Goal: Information Seeking & Learning: Compare options

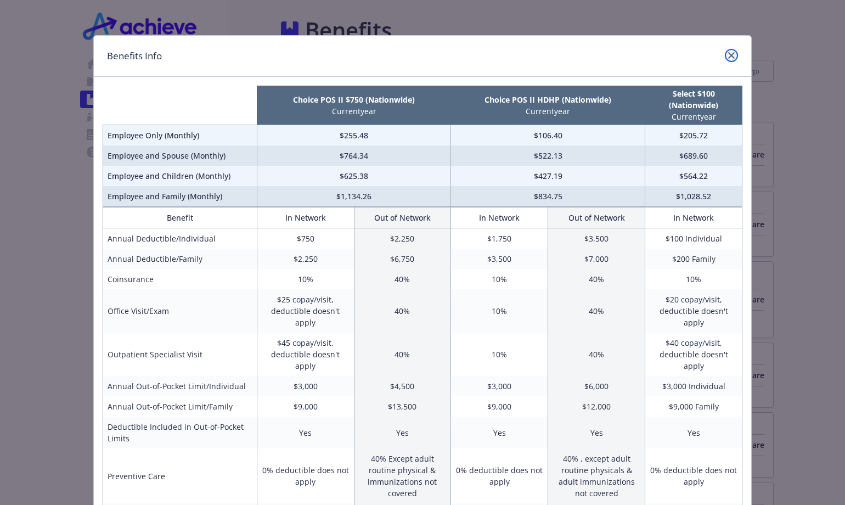
click at [728, 50] on link "close" at bounding box center [731, 55] width 13 height 13
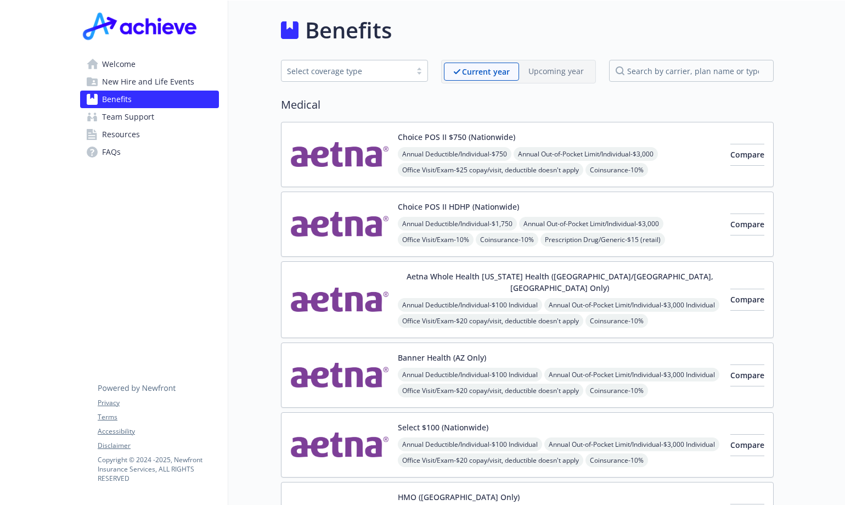
click at [126, 134] on span "Resources" at bounding box center [121, 135] width 38 height 18
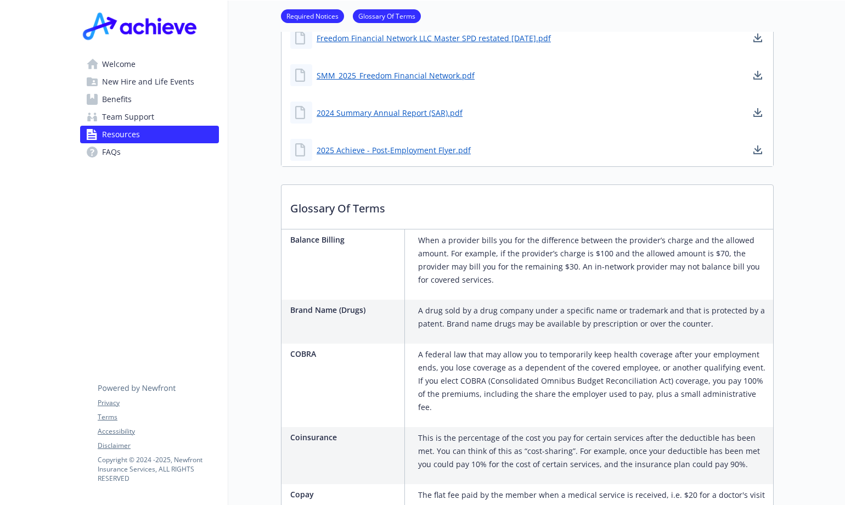
scroll to position [494, 0]
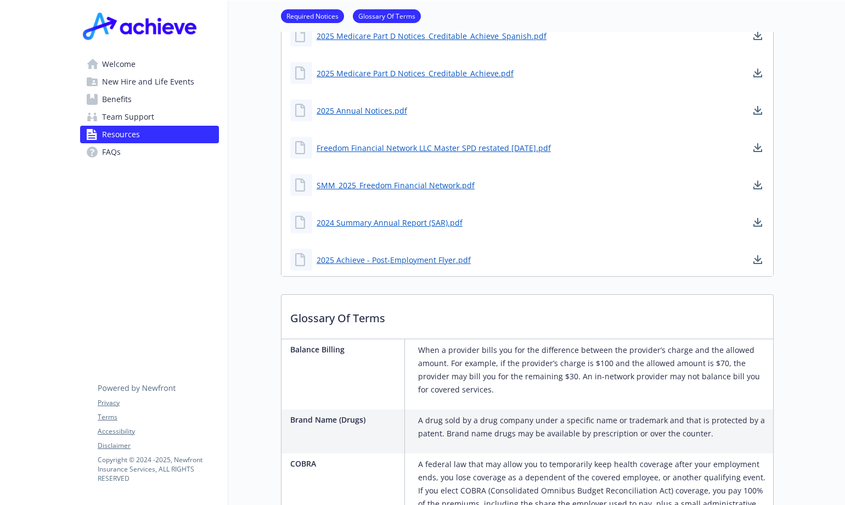
click at [122, 104] on span "Benefits" at bounding box center [117, 100] width 30 height 18
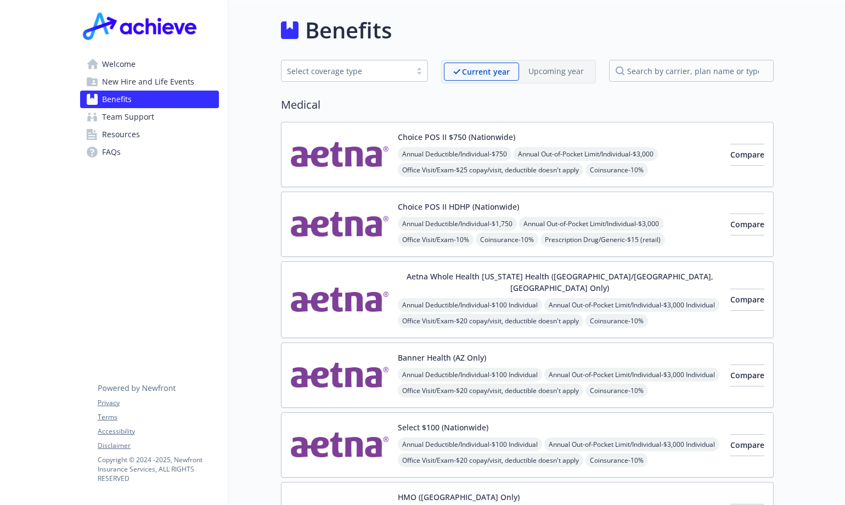
click at [351, 430] on img at bounding box center [339, 444] width 99 height 47
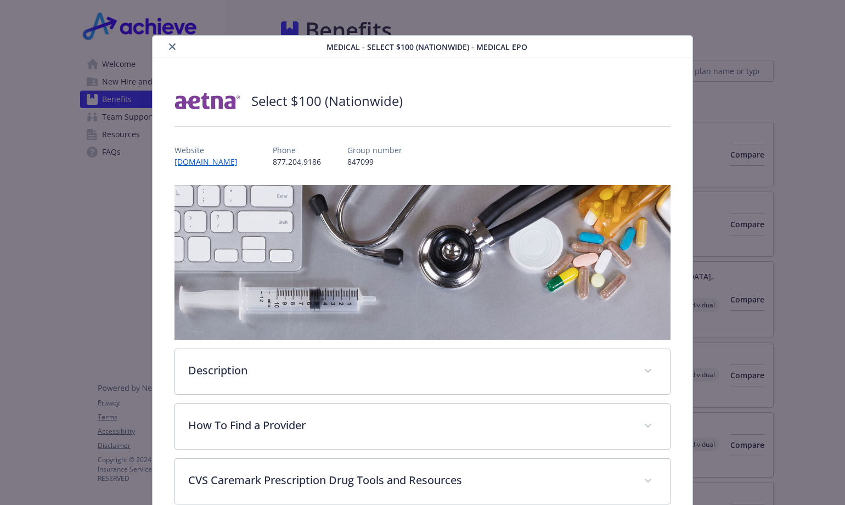
scroll to position [33, 0]
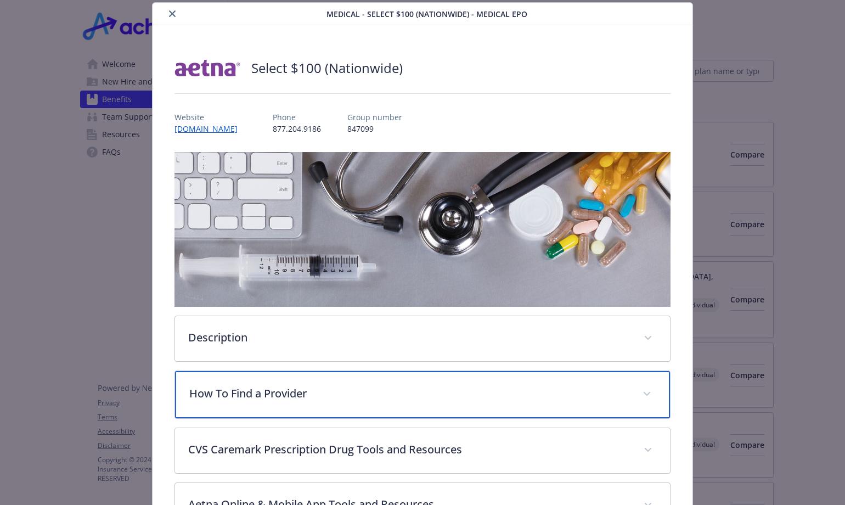
click at [266, 391] on p "How To Find a Provider" at bounding box center [409, 393] width 440 height 16
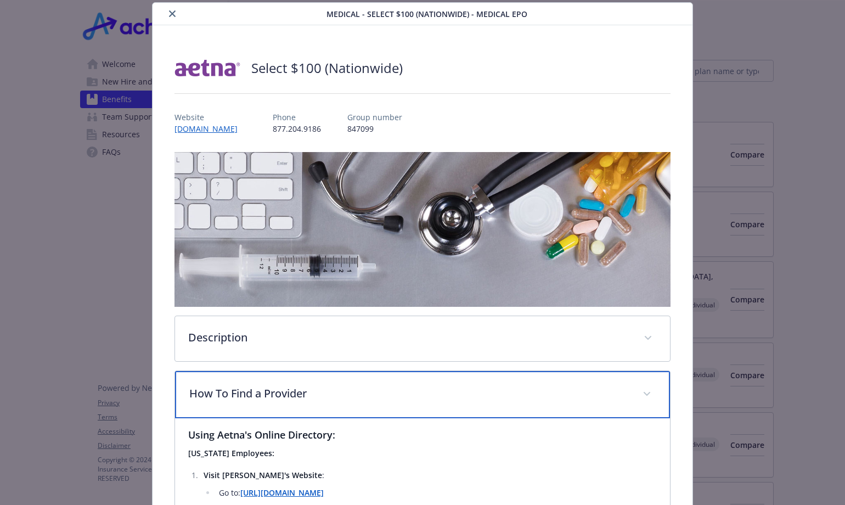
scroll to position [143, 0]
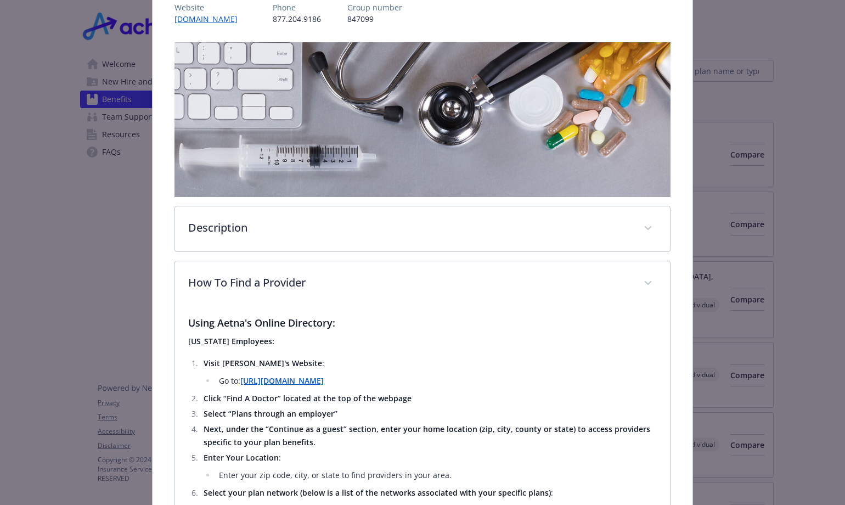
drag, startPoint x: 304, startPoint y: 385, endPoint x: 278, endPoint y: 381, distance: 27.1
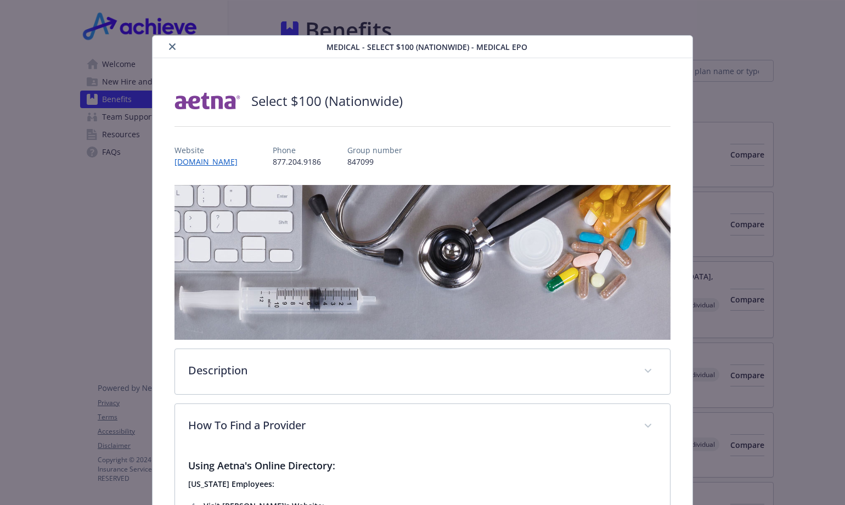
click at [162, 49] on div "details for plan Medical - Select $100 (Nationwide) - Medical EPO" at bounding box center [242, 46] width 170 height 13
click at [174, 46] on icon "close" at bounding box center [172, 46] width 7 height 7
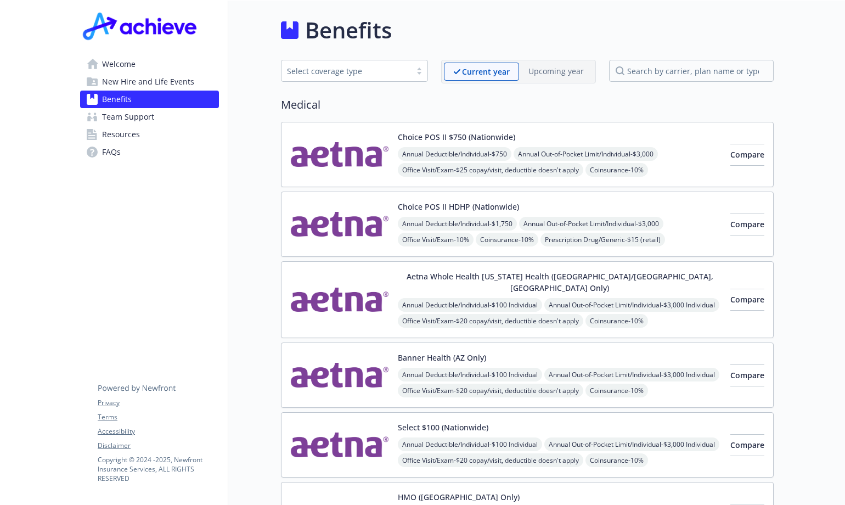
click at [590, 421] on div "Select $100 (Nationwide) Annual Deductible/Individual - $100 Individual Annual …" at bounding box center [560, 444] width 324 height 47
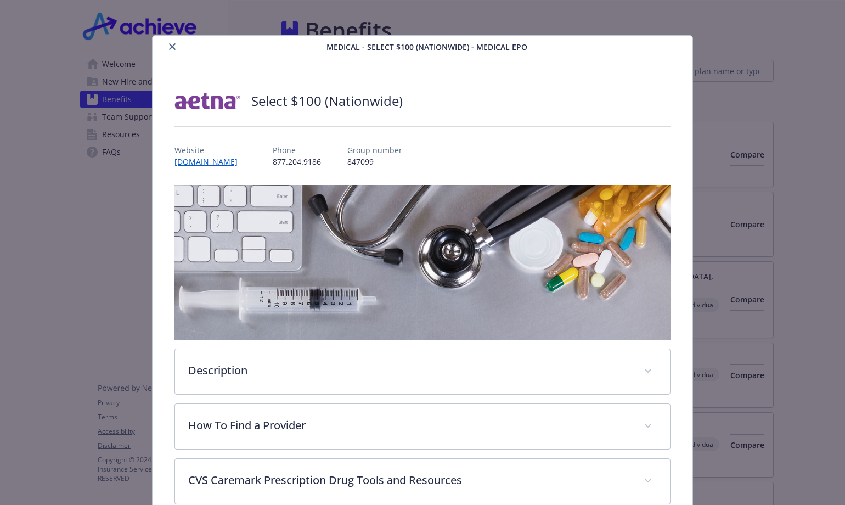
scroll to position [33, 0]
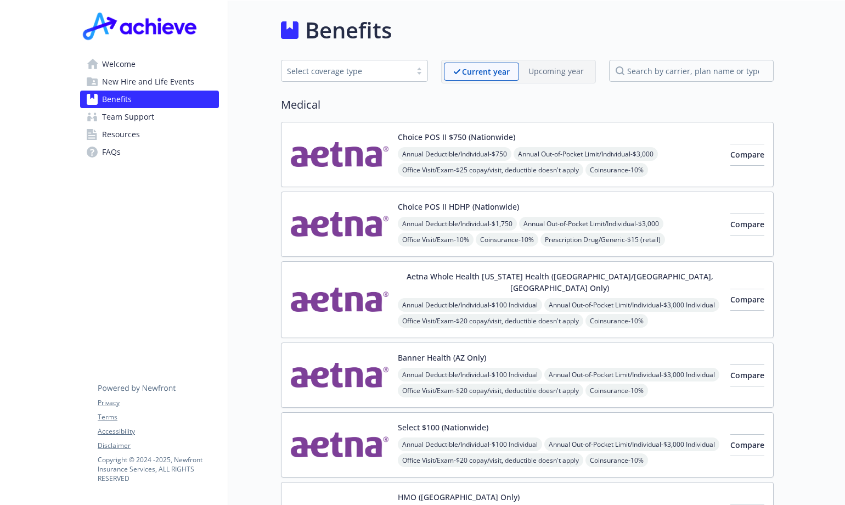
click at [458, 275] on button "Aetna Whole Health [US_STATE] Health ([GEOGRAPHIC_DATA]/[GEOGRAPHIC_DATA], [GEO…" at bounding box center [560, 281] width 324 height 23
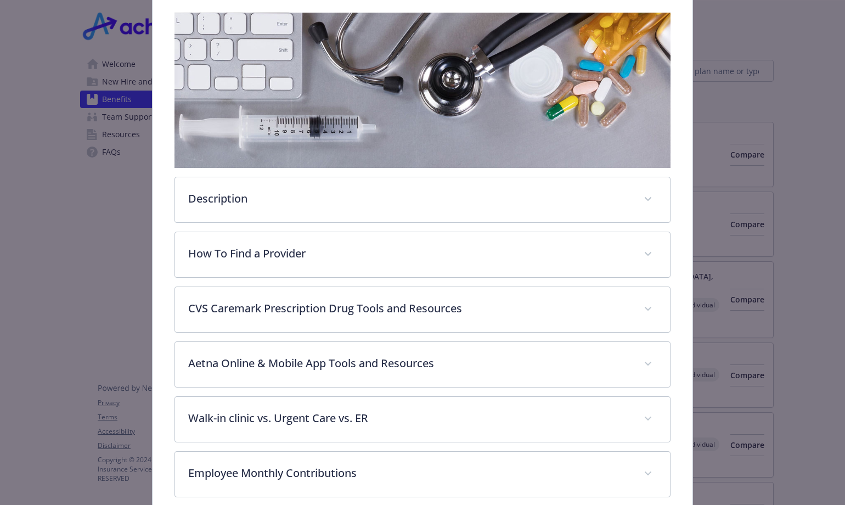
scroll to position [399, 0]
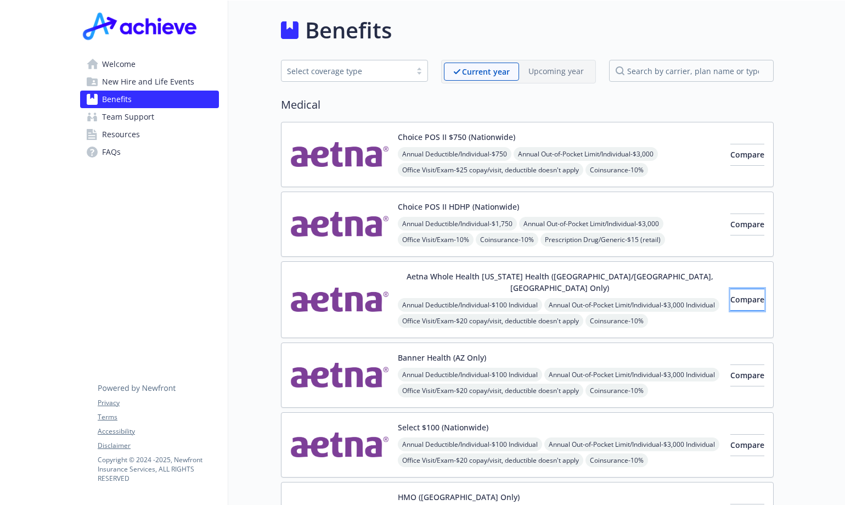
click at [730, 295] on span "Compare" at bounding box center [747, 299] width 34 height 10
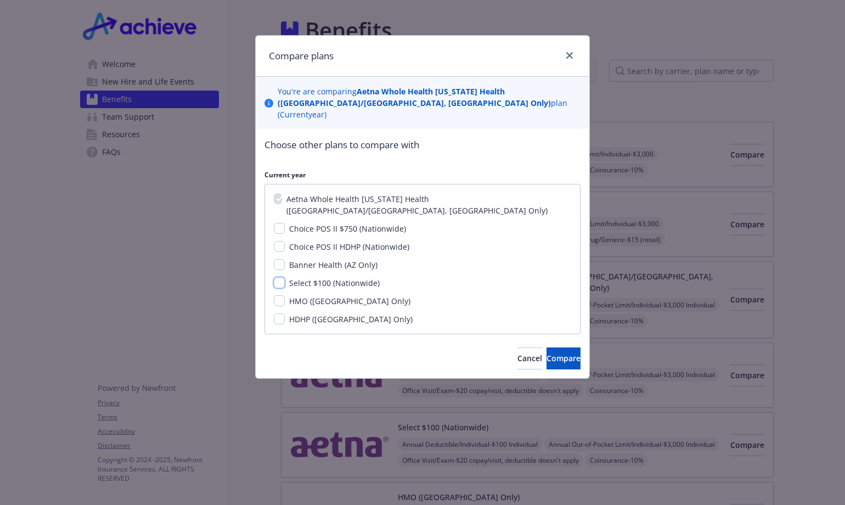
click at [279, 277] on input "Select $100 (Nationwide)" at bounding box center [279, 282] width 11 height 11
checkbox input "true"
drag, startPoint x: 279, startPoint y: 240, endPoint x: 321, endPoint y: 252, distance: 44.5
click at [283, 259] on input "Banner Health (AZ Only)" at bounding box center [279, 264] width 11 height 11
checkbox input "true"
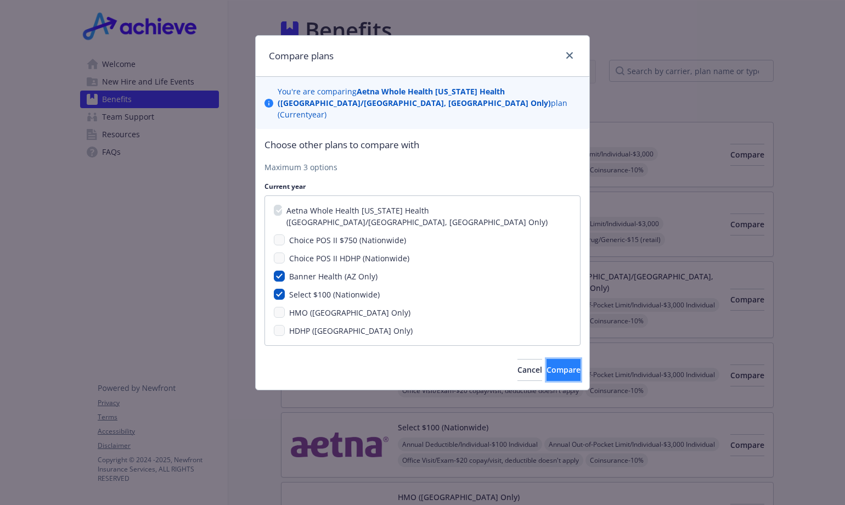
click at [546, 364] on span "Compare" at bounding box center [563, 369] width 34 height 10
